Goal: Task Accomplishment & Management: Use online tool/utility

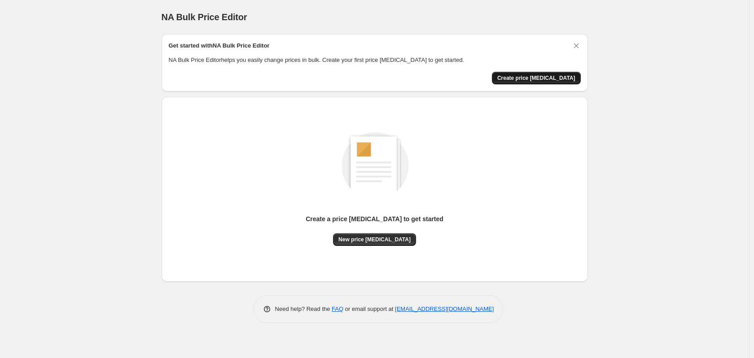
click at [556, 79] on span "Create price change job" at bounding box center [536, 77] width 78 height 7
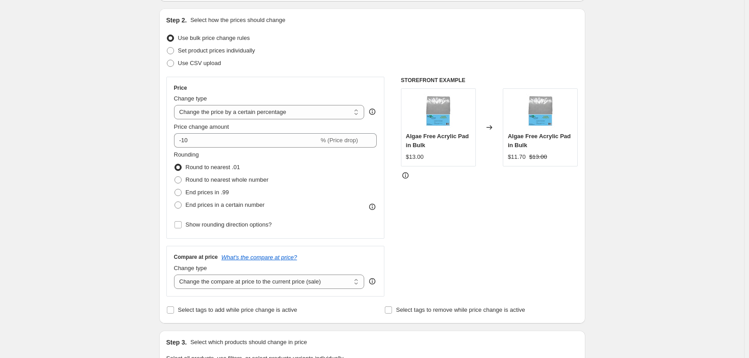
scroll to position [90, 0]
click at [296, 111] on select "Change the price to a certain amount Change the price by a certain amount Chang…" at bounding box center [269, 111] width 191 height 14
select select "pc"
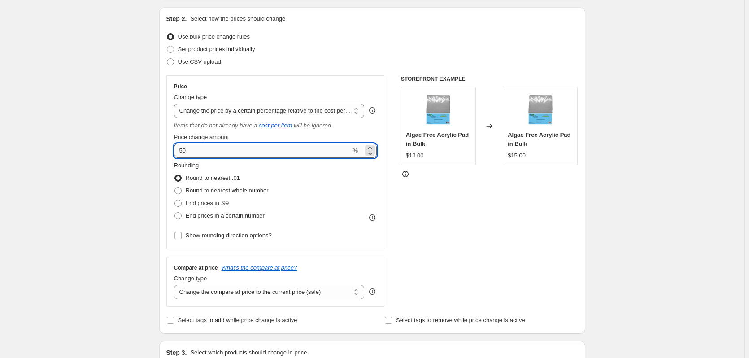
click at [258, 147] on input "50" at bounding box center [262, 151] width 177 height 14
type input "20"
click at [408, 198] on div "STOREFRONT EXAMPLE Algae Free Acrylic Pad in Bulk $13.00 Changed to Algae Free …" at bounding box center [489, 191] width 177 height 232
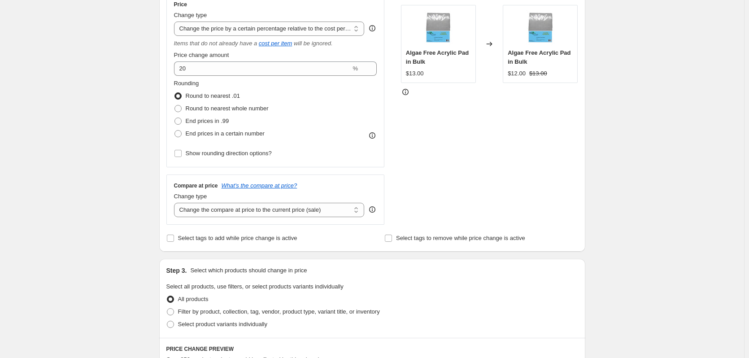
scroll to position [180, 0]
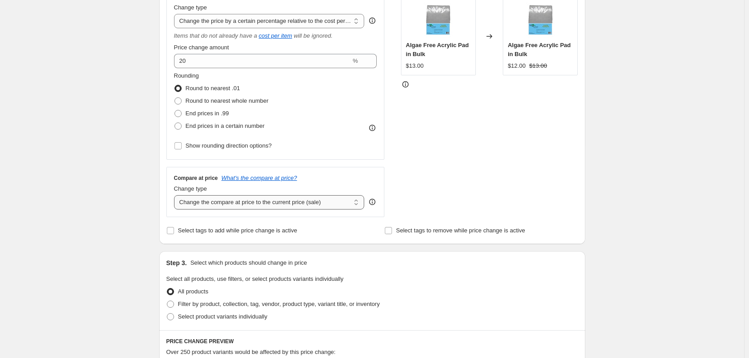
click at [263, 206] on select "Change the compare at price to the current price (sale) Change the compare at p…" at bounding box center [269, 202] width 191 height 14
select select "no_change"
click at [176, 195] on select "Change the compare at price to the current price (sale) Change the compare at p…" at bounding box center [269, 202] width 191 height 14
click at [485, 173] on div "STOREFRONT EXAMPLE Algae Free Acrylic Pad in Bulk $13.00 Changed to Algae Free …" at bounding box center [489, 102] width 177 height 232
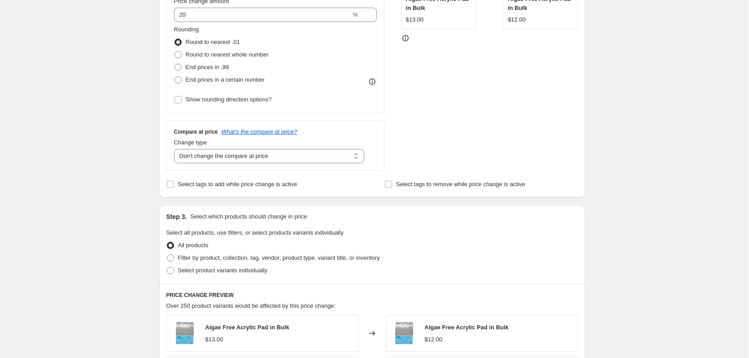
scroll to position [314, 0]
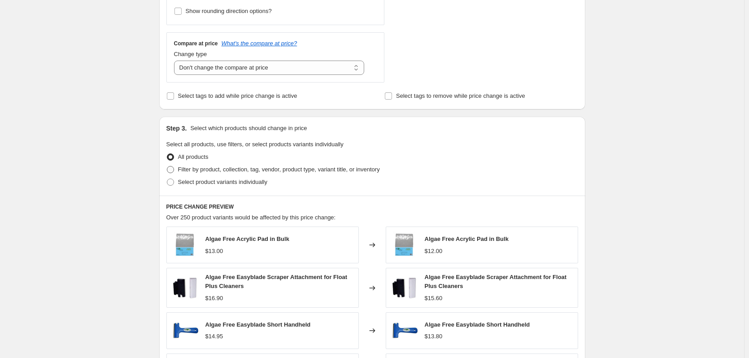
click at [174, 170] on span at bounding box center [170, 169] width 7 height 7
click at [167, 166] on input "Filter by product, collection, tag, vendor, product type, variant title, or inv…" at bounding box center [167, 166] width 0 height 0
radio input "true"
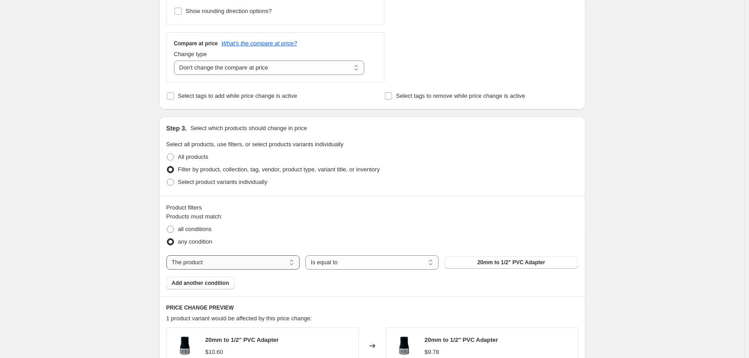
click at [268, 263] on select "The product The product's collection The product's tag The product's vendor The…" at bounding box center [232, 262] width 133 height 14
select select "vendor"
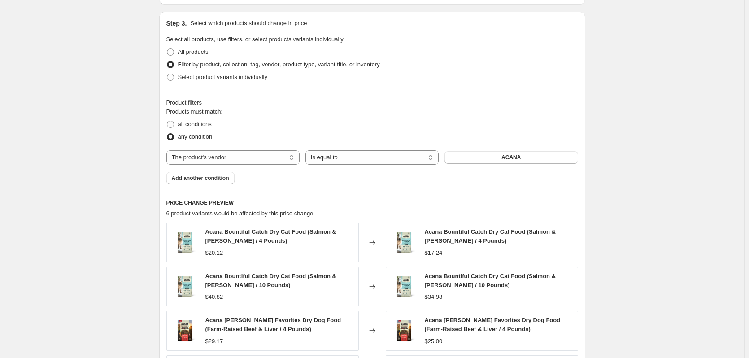
scroll to position [404, 0]
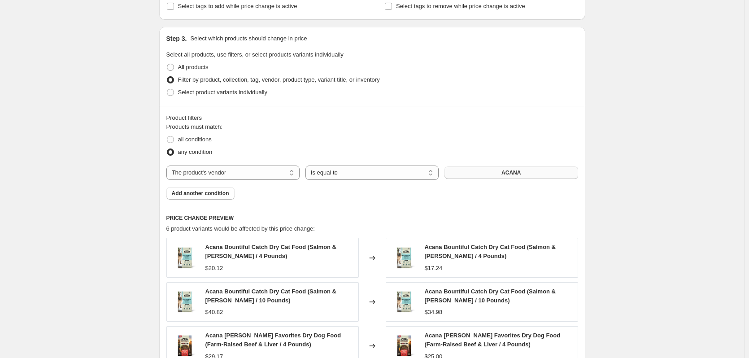
click at [482, 175] on button "ACANA" at bounding box center [511, 172] width 133 height 13
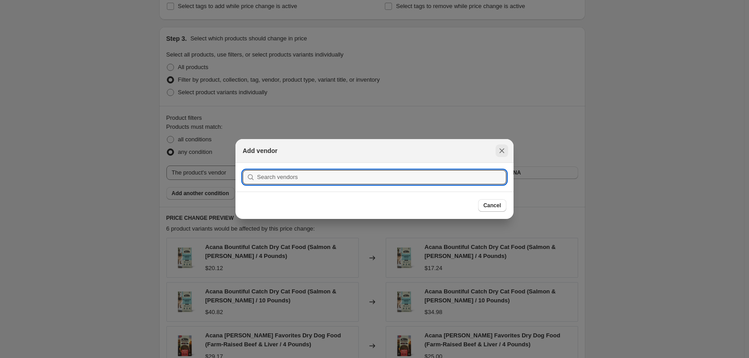
click at [500, 149] on icon "Close" at bounding box center [502, 150] width 9 height 9
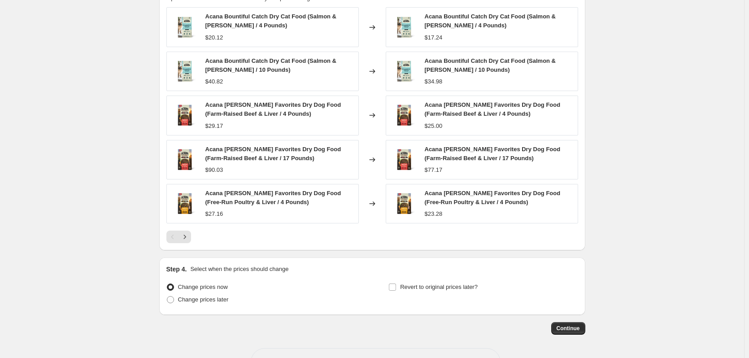
scroll to position [666, 0]
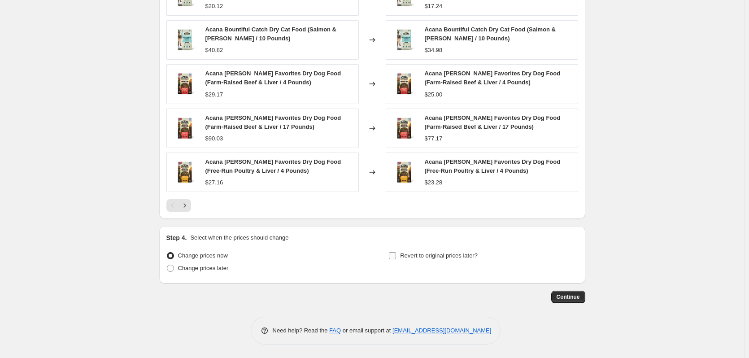
click at [394, 255] on input "Revert to original prices later?" at bounding box center [392, 255] width 7 height 7
checkbox input "true"
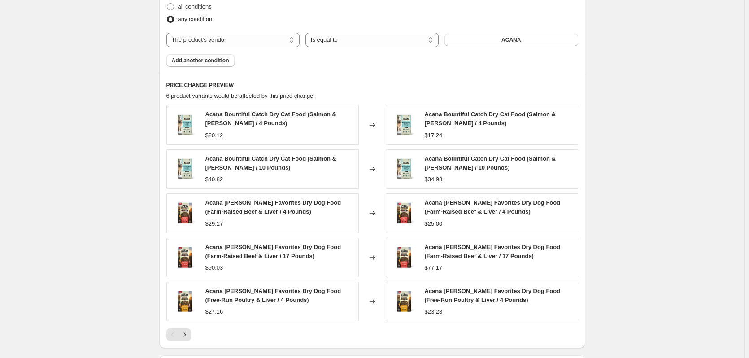
scroll to position [449, 0]
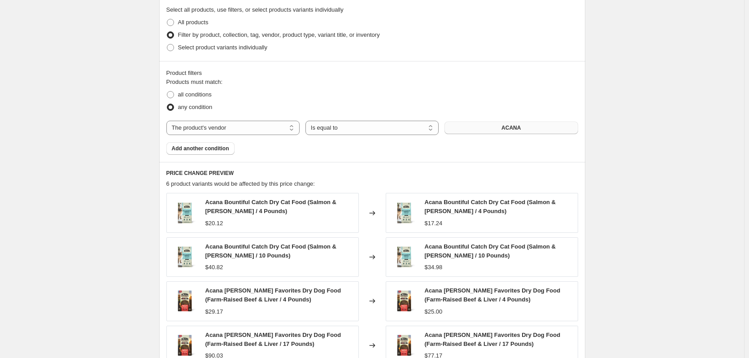
click at [498, 127] on button "ACANA" at bounding box center [511, 128] width 133 height 13
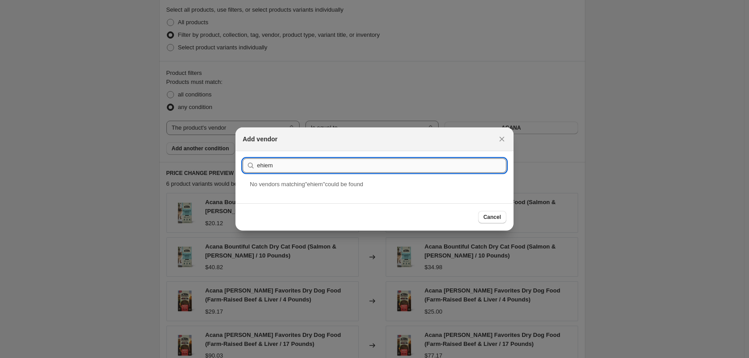
click at [270, 168] on input "ehiem" at bounding box center [382, 165] width 250 height 14
type input "eheim"
click at [271, 197] on div "Eheim" at bounding box center [375, 192] width 278 height 24
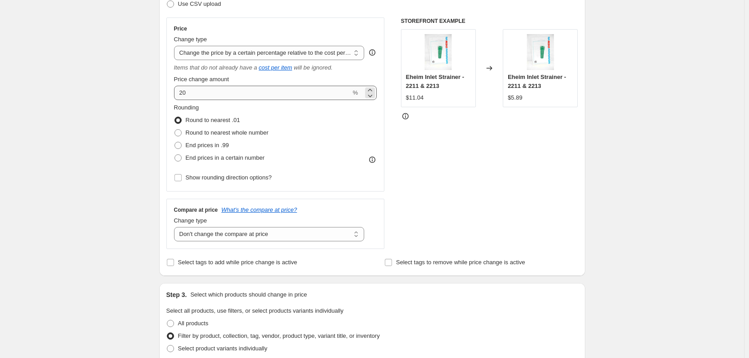
scroll to position [135, 0]
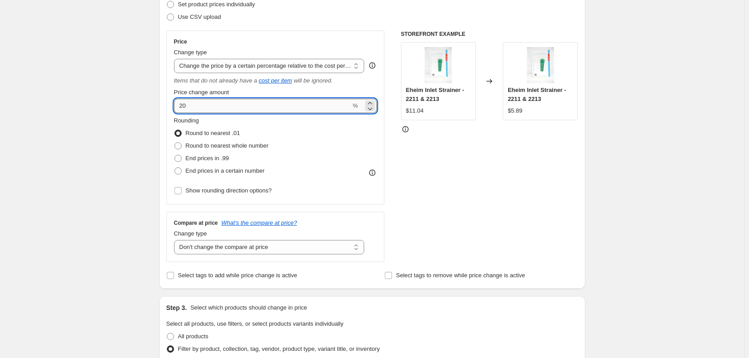
click at [318, 106] on input "20" at bounding box center [262, 106] width 177 height 14
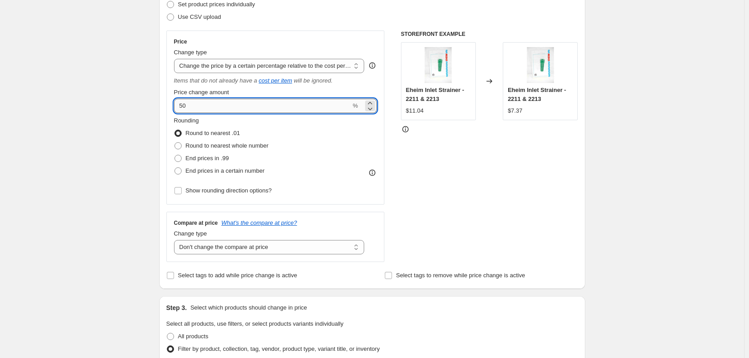
click at [227, 106] on input "50" at bounding box center [262, 106] width 177 height 14
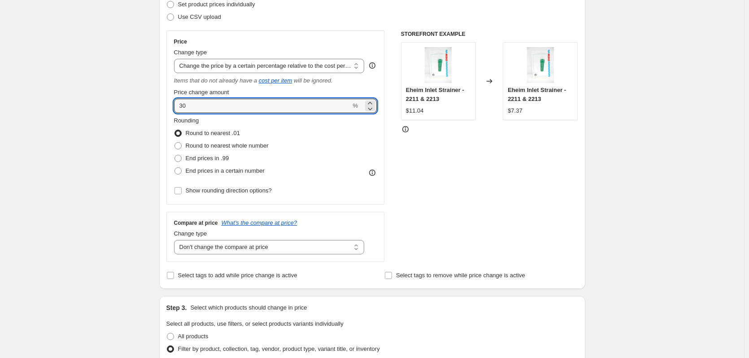
type input "30"
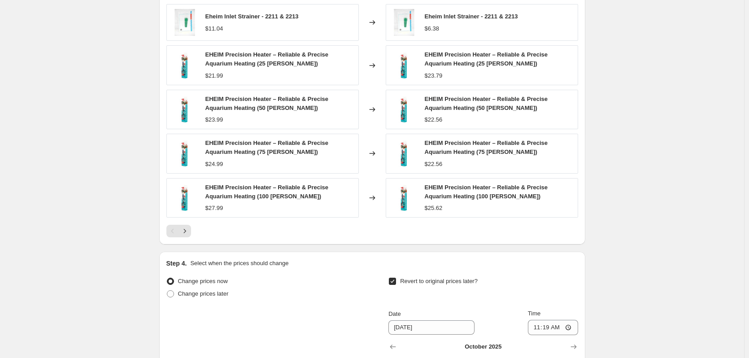
scroll to position [817, 0]
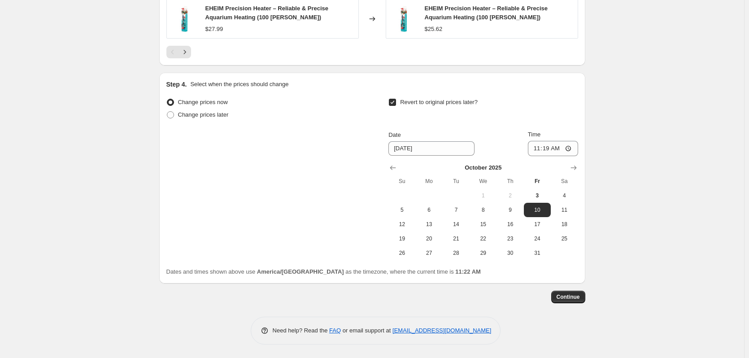
click at [472, 103] on span "Revert to original prices later?" at bounding box center [439, 102] width 78 height 7
click at [396, 103] on input "Revert to original prices later?" at bounding box center [392, 102] width 7 height 7
checkbox input "false"
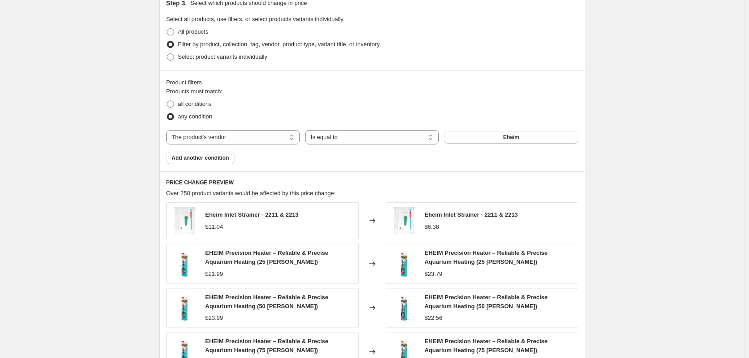
scroll to position [215, 0]
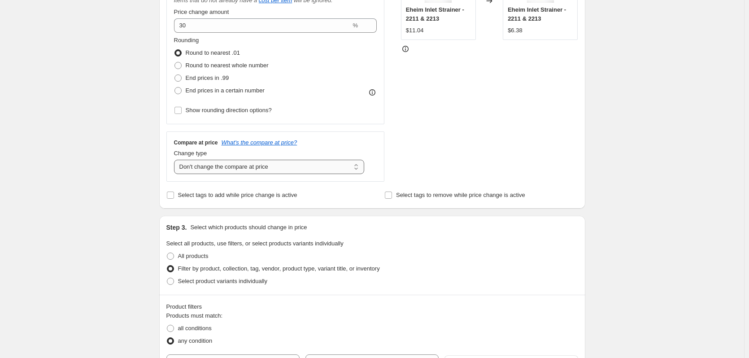
click at [245, 171] on select "Change the compare at price to the current price (sale) Change the compare at p…" at bounding box center [269, 167] width 191 height 14
select select "remove"
click at [176, 160] on select "Change the compare at price to the current price (sale) Change the compare at p…" at bounding box center [269, 167] width 191 height 14
click at [129, 154] on div "Create new price change job. This page is ready Create new price change job Dra…" at bounding box center [372, 295] width 744 height 1021
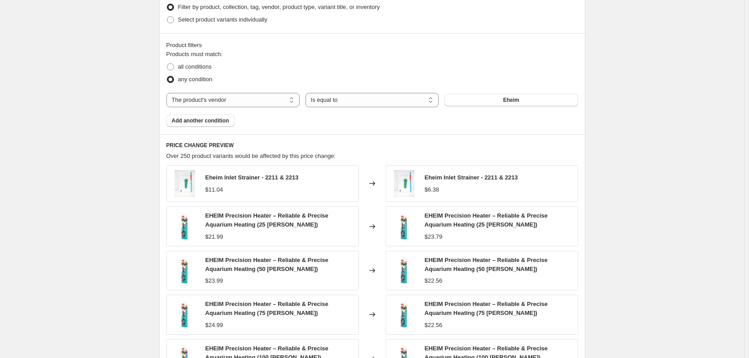
scroll to position [664, 0]
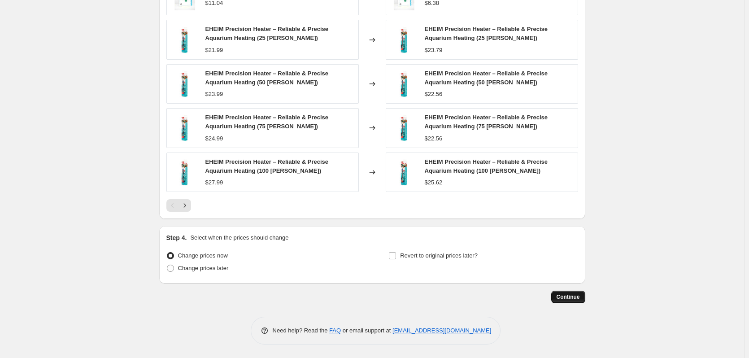
click at [577, 297] on span "Continue" at bounding box center [568, 296] width 23 height 7
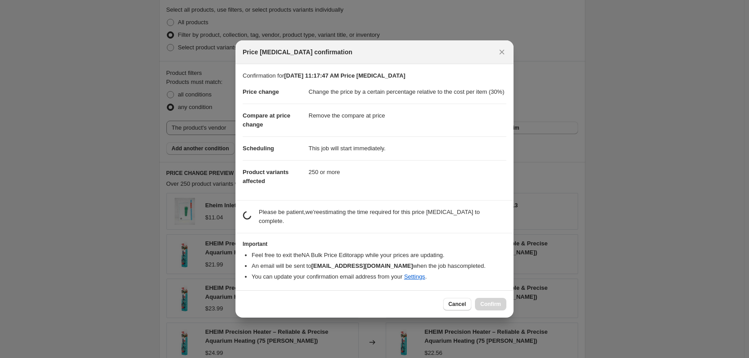
scroll to position [0, 0]
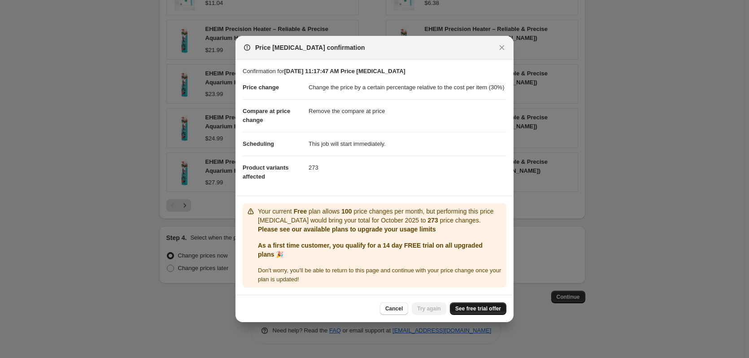
click at [475, 307] on span "See free trial offer" at bounding box center [478, 308] width 46 height 7
click at [477, 309] on span "See free trial offer" at bounding box center [478, 308] width 46 height 7
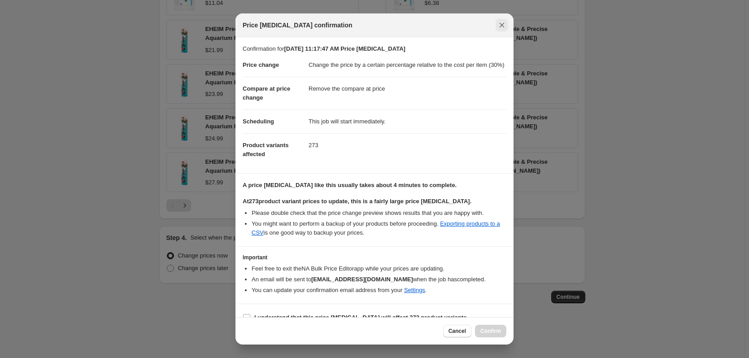
click at [506, 22] on icon "Close" at bounding box center [502, 25] width 9 height 9
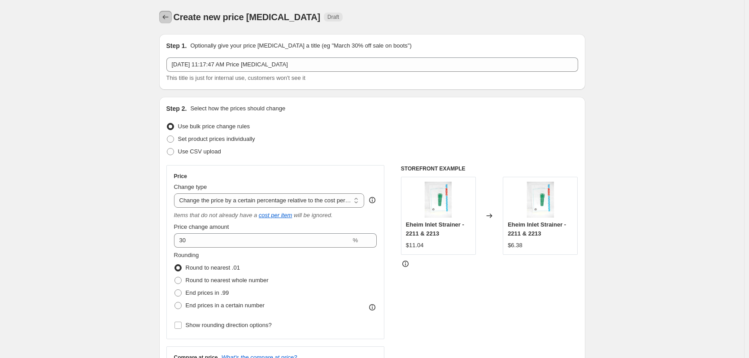
click at [170, 15] on icon "Price change jobs" at bounding box center [165, 17] width 9 height 9
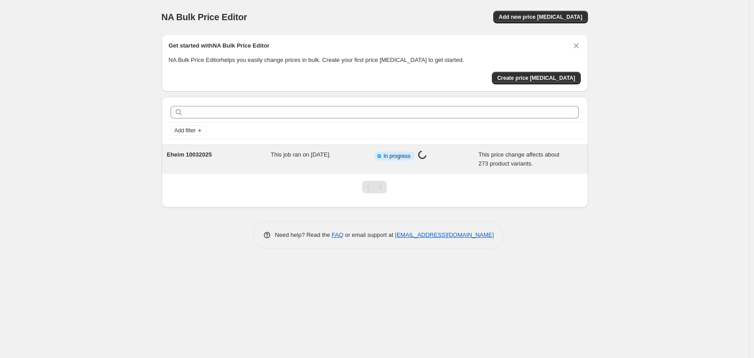
click at [202, 158] on span "Eheim 10032025" at bounding box center [189, 154] width 45 height 7
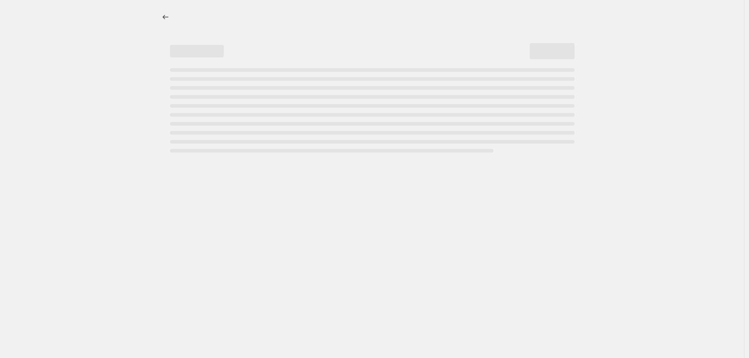
select select "pc"
select select "remove"
select select "vendor"
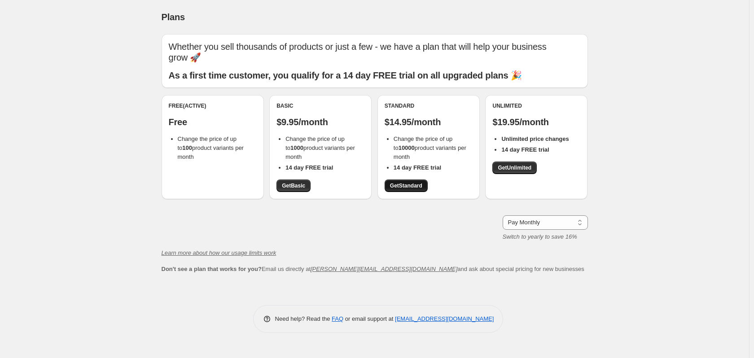
click at [409, 185] on span "Get Standard" at bounding box center [406, 185] width 32 height 7
click at [404, 184] on span "Get Standard" at bounding box center [406, 185] width 32 height 7
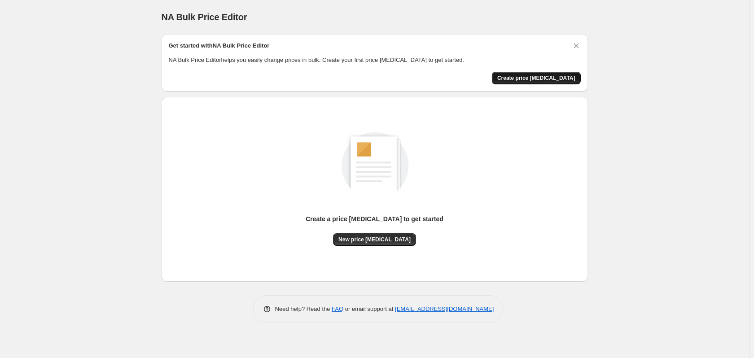
click at [538, 78] on span "Create price [MEDICAL_DATA]" at bounding box center [536, 77] width 78 height 7
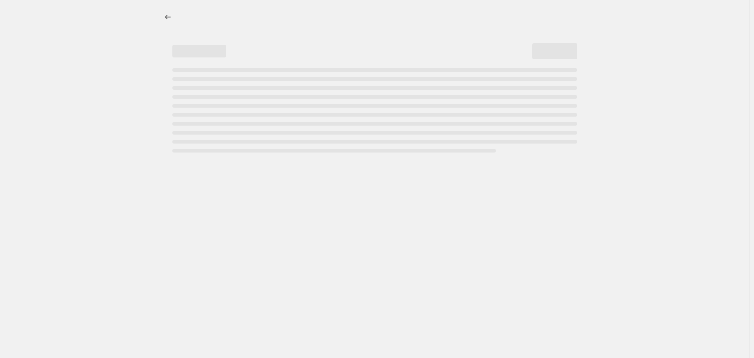
select select "percentage"
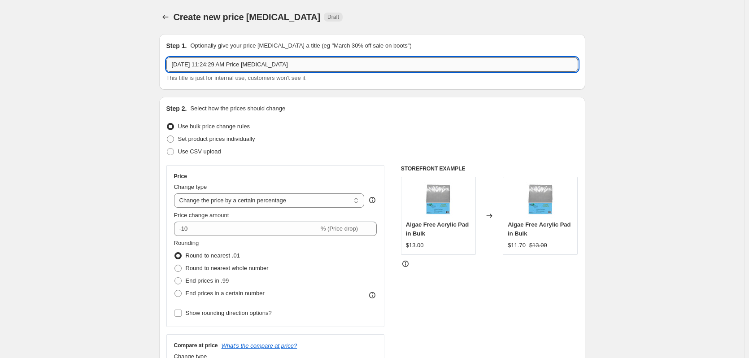
click at [301, 66] on input "[DATE] 11:24:29 AM Price [MEDICAL_DATA]" at bounding box center [372, 64] width 412 height 14
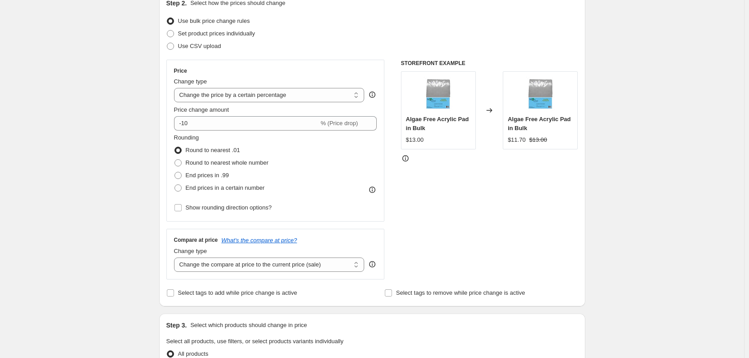
scroll to position [90, 0]
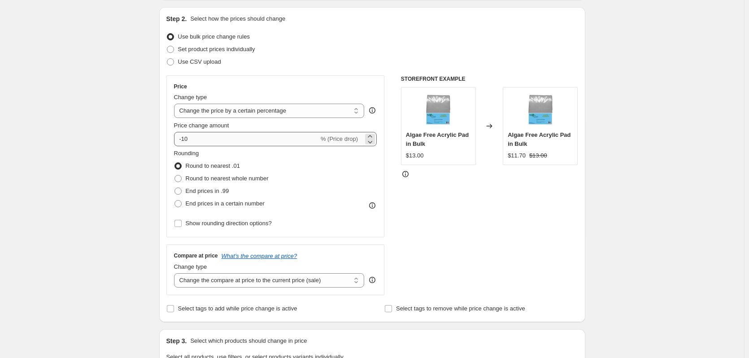
type input "Eheim 10032025"
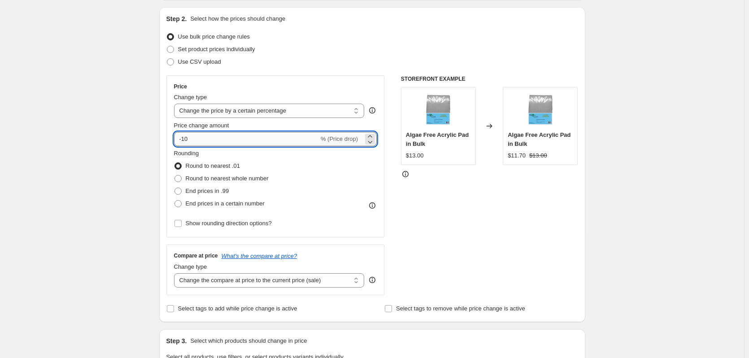
click at [290, 137] on input "-10" at bounding box center [246, 139] width 145 height 14
click at [291, 109] on select "Change the price to a certain amount Change the price by a certain amount Chang…" at bounding box center [269, 111] width 191 height 14
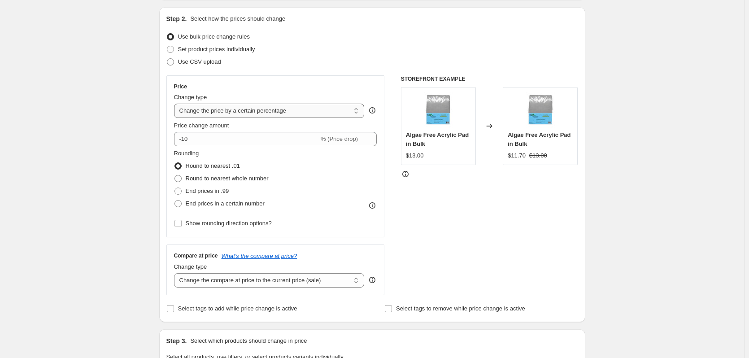
select select "pc"
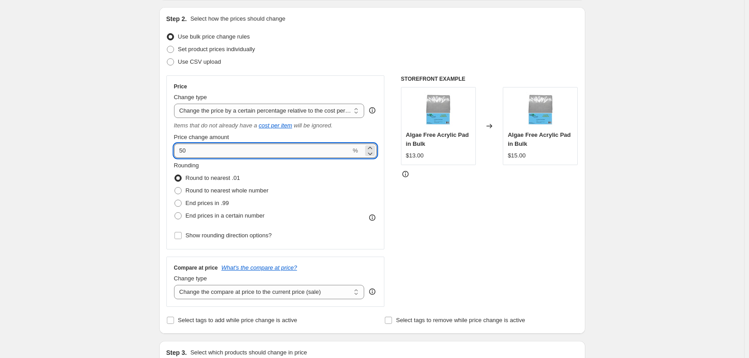
click at [287, 151] on input "50" at bounding box center [262, 151] width 177 height 14
type input "30"
drag, startPoint x: 103, startPoint y: 208, endPoint x: 120, endPoint y: 211, distance: 17.0
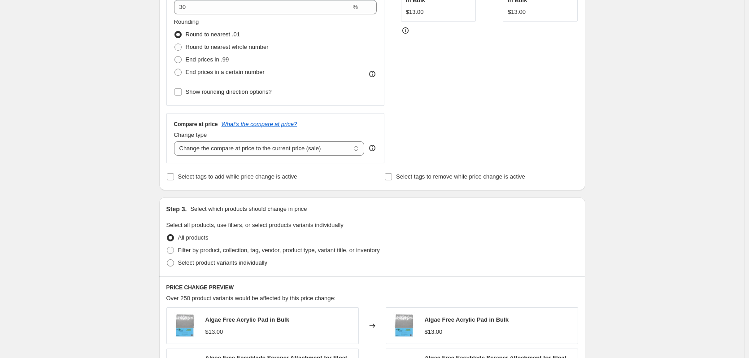
scroll to position [314, 0]
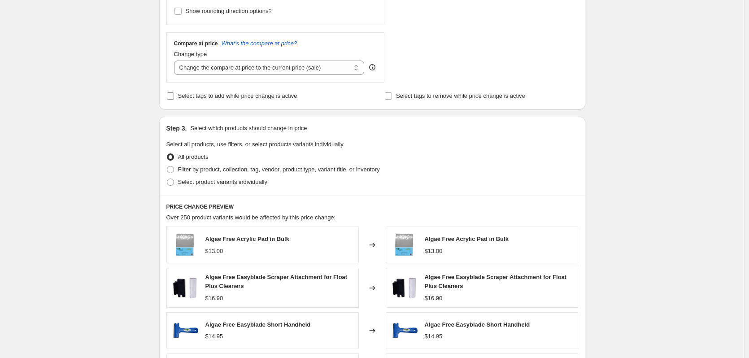
click at [259, 96] on span "Select tags to add while price change is active" at bounding box center [237, 95] width 119 height 7
click at [174, 96] on input "Select tags to add while price change is active" at bounding box center [170, 95] width 7 height 7
checkbox input "true"
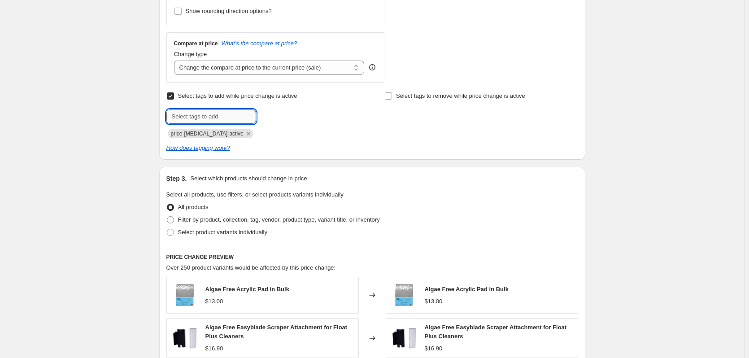
click at [242, 115] on input "text" at bounding box center [211, 116] width 90 height 14
click at [217, 138] on span "price-[MEDICAL_DATA]-active" at bounding box center [207, 133] width 73 height 9
click at [390, 98] on input "Select tags to remove while price change is active" at bounding box center [388, 95] width 7 height 7
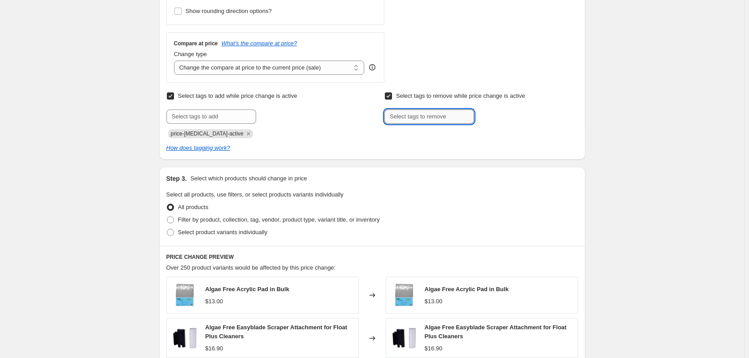
click at [400, 118] on input "text" at bounding box center [430, 116] width 90 height 14
click at [391, 95] on input "Select tags to remove while price change is active" at bounding box center [388, 95] width 7 height 7
checkbox input "false"
click at [351, 126] on div "Submit price-[MEDICAL_DATA]-active" at bounding box center [262, 123] width 193 height 29
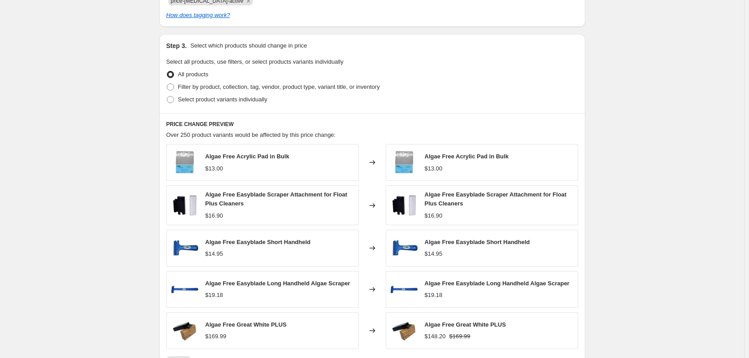
scroll to position [449, 0]
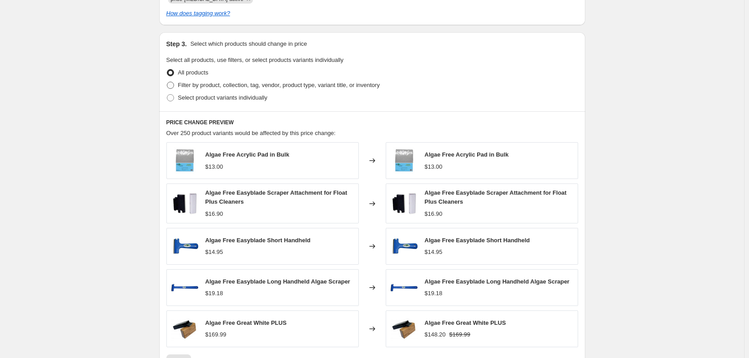
click at [250, 88] on span "Filter by product, collection, tag, vendor, product type, variant title, or inv…" at bounding box center [279, 85] width 202 height 7
click at [167, 82] on input "Filter by product, collection, tag, vendor, product type, variant title, or inv…" at bounding box center [167, 82] width 0 height 0
radio input "true"
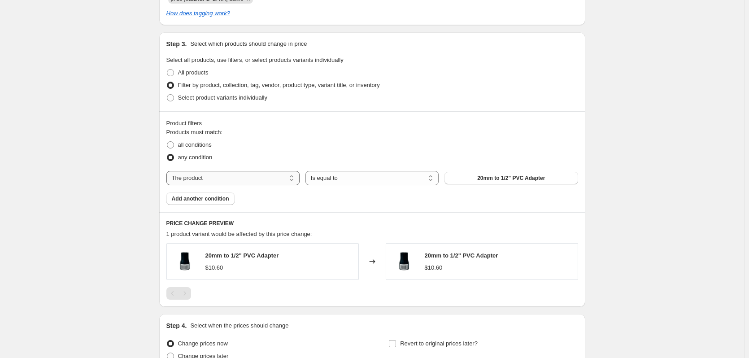
click at [270, 180] on select "The product The product's collection The product's tag The product's vendor The…" at bounding box center [232, 178] width 133 height 14
select select "vendor"
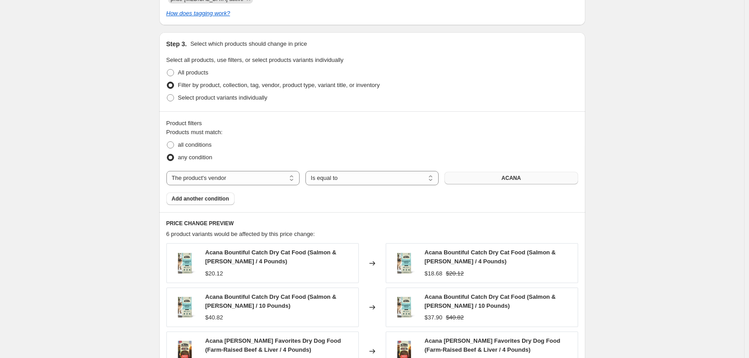
click at [486, 180] on button "ACANA" at bounding box center [511, 178] width 133 height 13
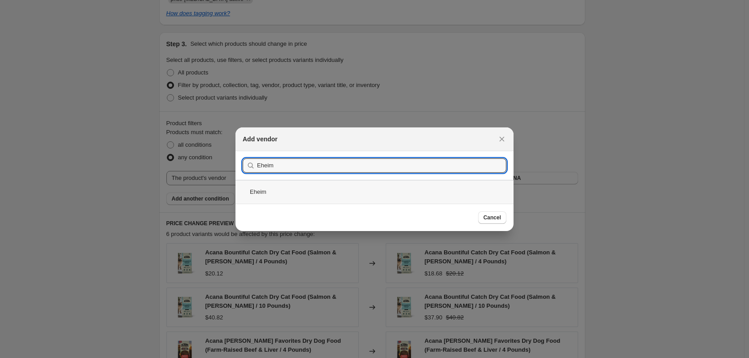
type input "Eheim"
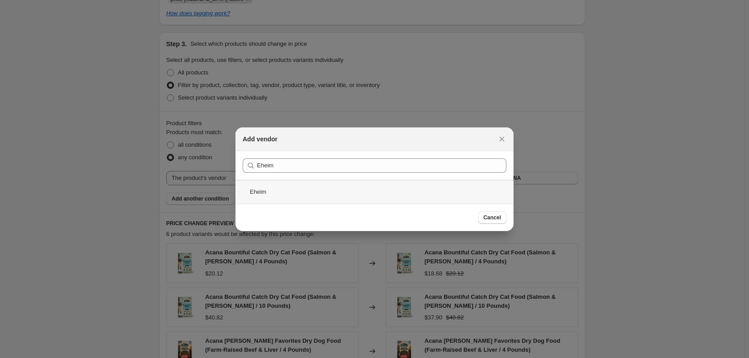
click at [360, 186] on div "Eheim" at bounding box center [375, 192] width 278 height 24
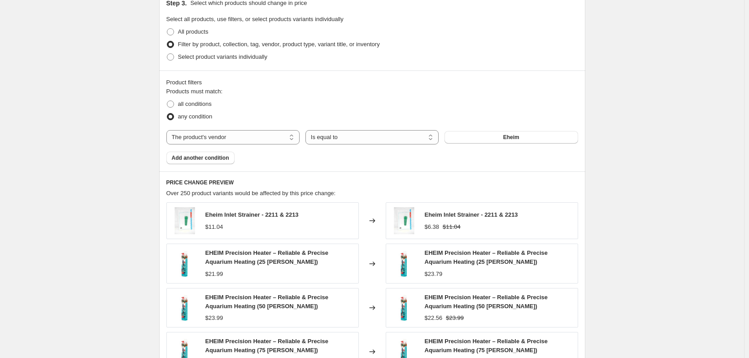
scroll to position [265, 0]
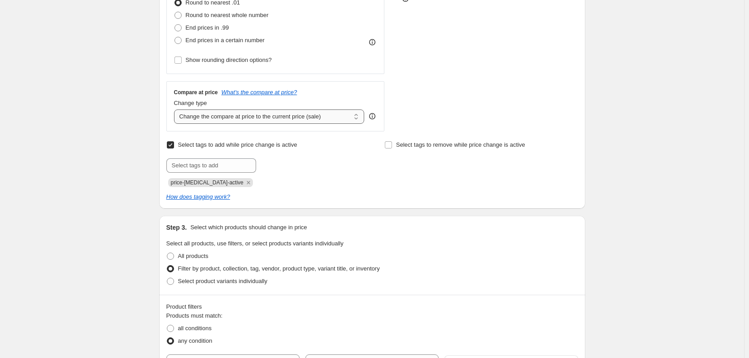
click at [325, 120] on select "Change the compare at price to the current price (sale) Change the compare at p…" at bounding box center [269, 116] width 191 height 14
click at [381, 182] on div "Select tags to add while price change is active Submit price-[MEDICAL_DATA]-act…" at bounding box center [372, 163] width 412 height 48
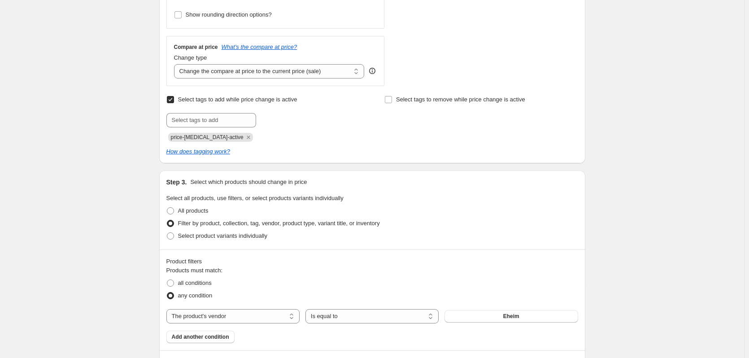
scroll to position [310, 0]
click at [320, 74] on select "Change the compare at price to the current price (sale) Change the compare at p…" at bounding box center [269, 72] width 191 height 14
select select "remove"
click at [176, 65] on select "Change the compare at price to the current price (sale) Change the compare at p…" at bounding box center [269, 72] width 191 height 14
click at [348, 146] on div "Select tags to add while price change is active Submit price-[MEDICAL_DATA]-act…" at bounding box center [372, 125] width 412 height 63
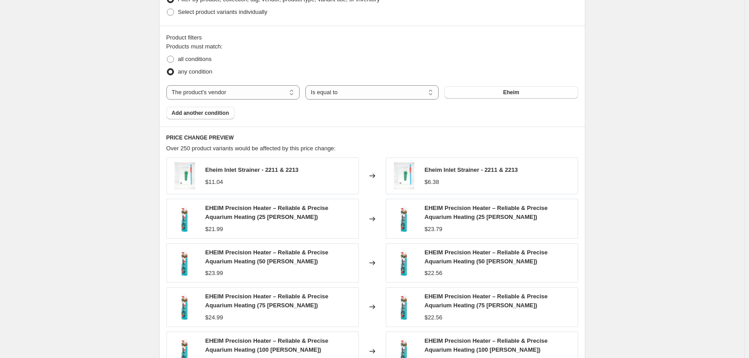
scroll to position [714, 0]
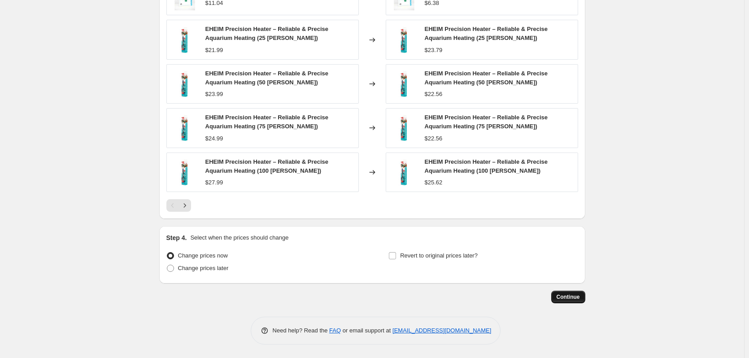
click at [569, 298] on span "Continue" at bounding box center [568, 296] width 23 height 7
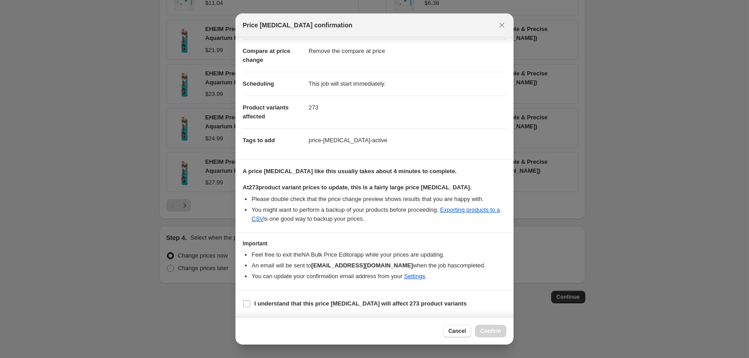
scroll to position [47, 0]
click at [249, 302] on input "I understand that this price [MEDICAL_DATA] will affect 273 product variants" at bounding box center [246, 303] width 7 height 7
checkbox input "true"
click at [487, 330] on span "Confirm" at bounding box center [491, 331] width 21 height 7
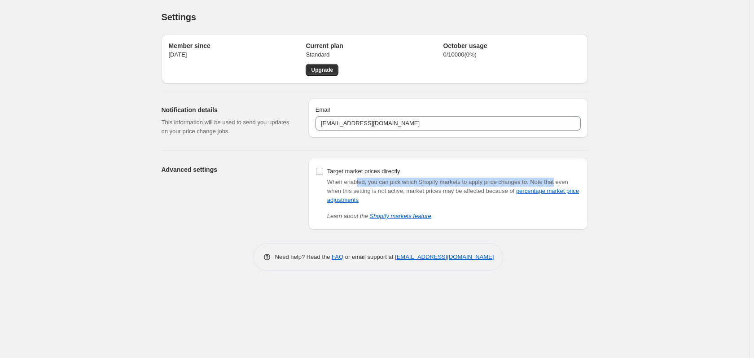
drag, startPoint x: 357, startPoint y: 180, endPoint x: 552, endPoint y: 180, distance: 195.7
click at [552, 180] on div "When enabled, you can pick which Shopify markets to apply price changes to. Not…" at bounding box center [454, 191] width 254 height 27
click at [399, 188] on span "Note that even when this setting is not active, market prices may be affected b…" at bounding box center [453, 191] width 252 height 25
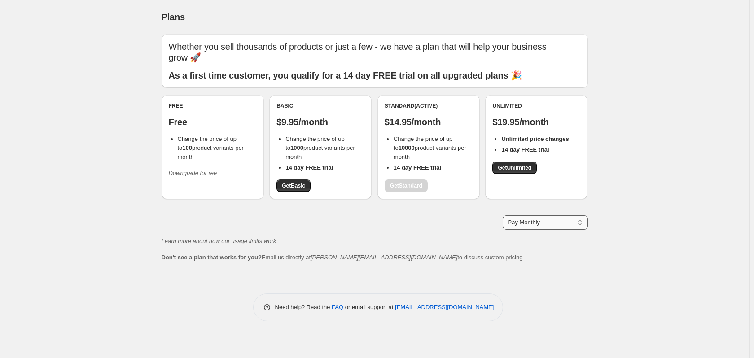
click at [562, 225] on select "Pay Monthly Pay Yearly (Save 16%)" at bounding box center [545, 222] width 85 height 14
click at [503, 215] on select "Pay Monthly Pay Yearly (Save 16%)" at bounding box center [545, 222] width 85 height 14
click at [553, 222] on select "Pay Monthly Pay Yearly (Save 16%)" at bounding box center [545, 222] width 85 height 14
select select "month"
click at [503, 215] on select "Pay Monthly Pay Yearly (Save 16%)" at bounding box center [545, 222] width 85 height 14
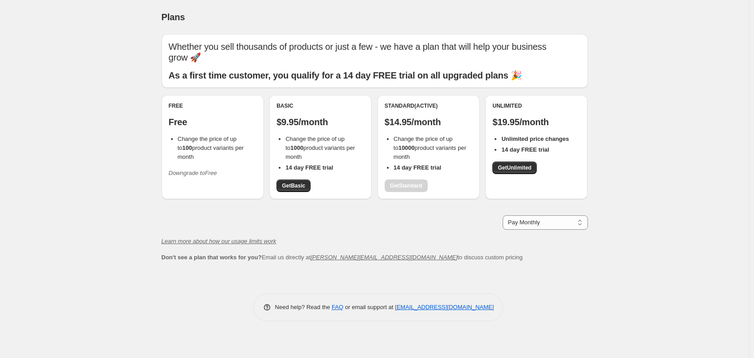
click at [101, 224] on div "Plans. This page is ready Plans Whether you sell thousands of products or just …" at bounding box center [374, 179] width 749 height 358
